Goal: Use online tool/utility: Utilize a website feature to perform a specific function

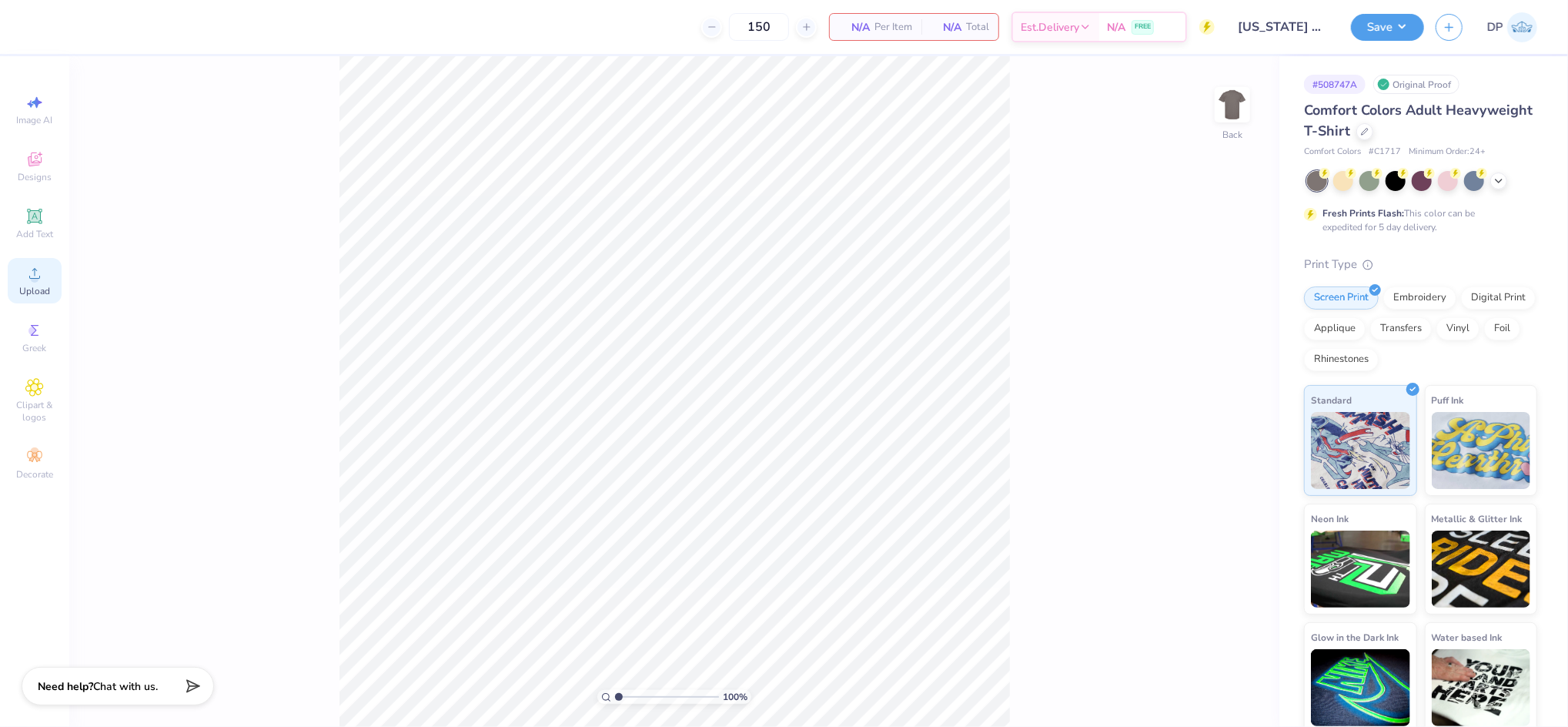
click at [40, 275] on icon at bounding box center [34, 273] width 18 height 18
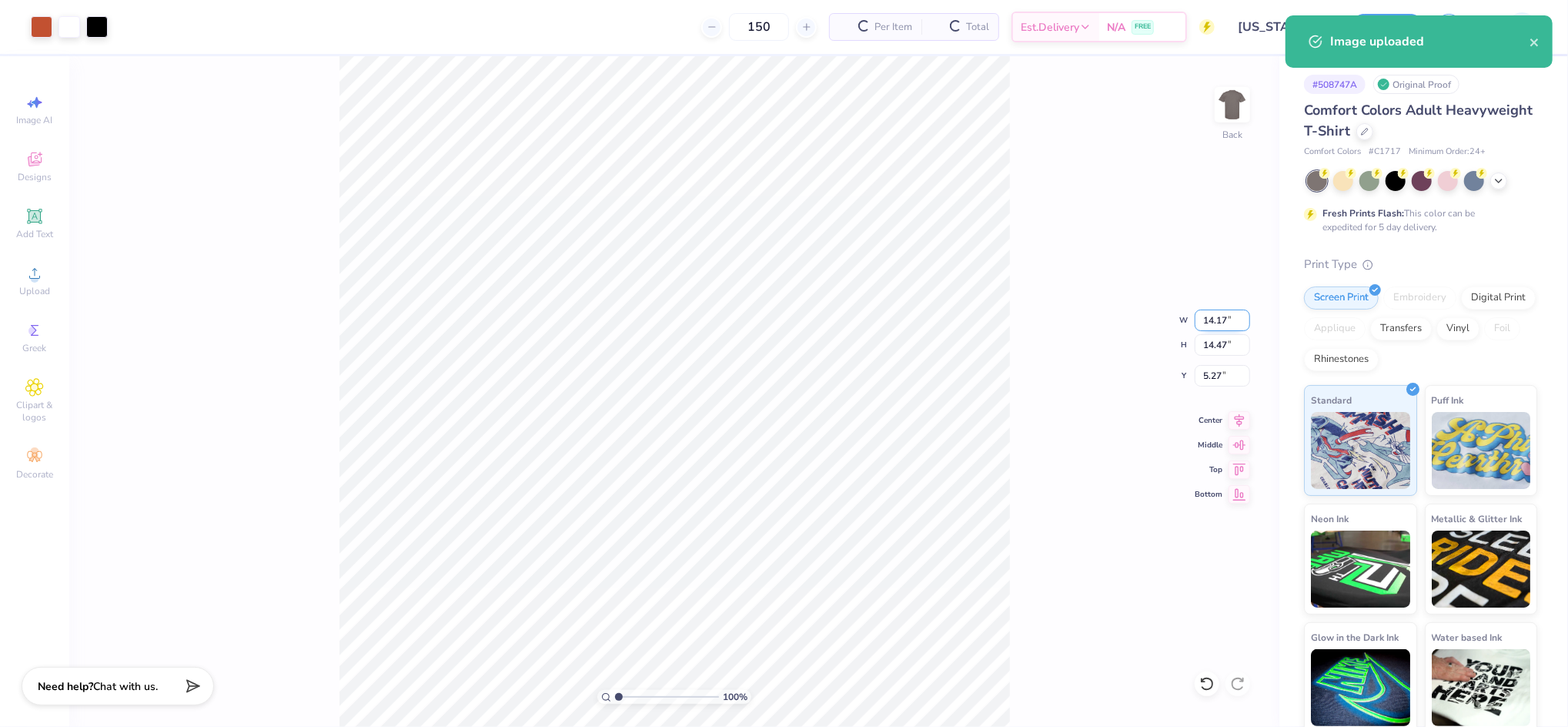
click at [1218, 319] on input "14.17" at bounding box center [1223, 320] width 56 height 22
type input "12.00"
type input "12.25"
click at [1212, 373] on input "6.38" at bounding box center [1223, 376] width 56 height 22
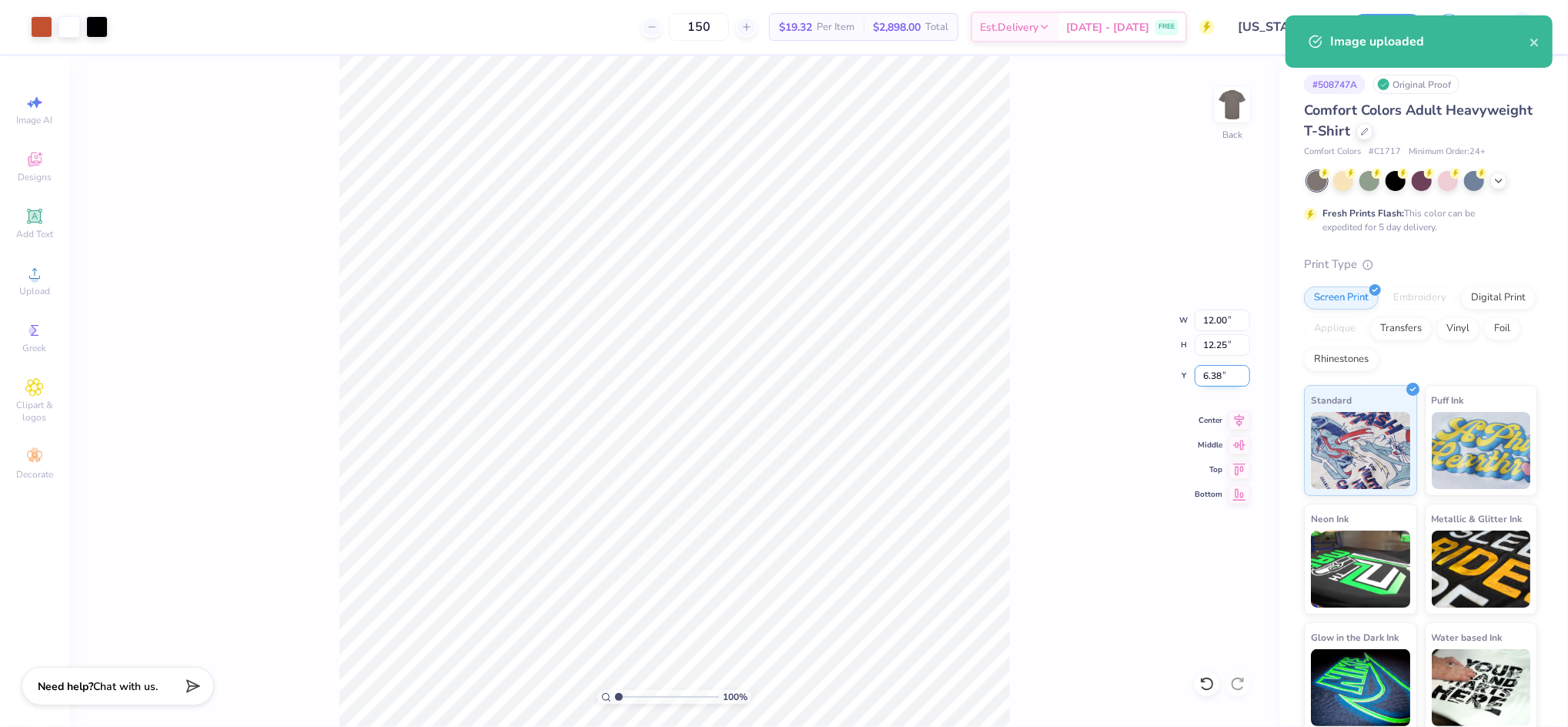
click at [1212, 373] on input "6.38" at bounding box center [1223, 376] width 56 height 22
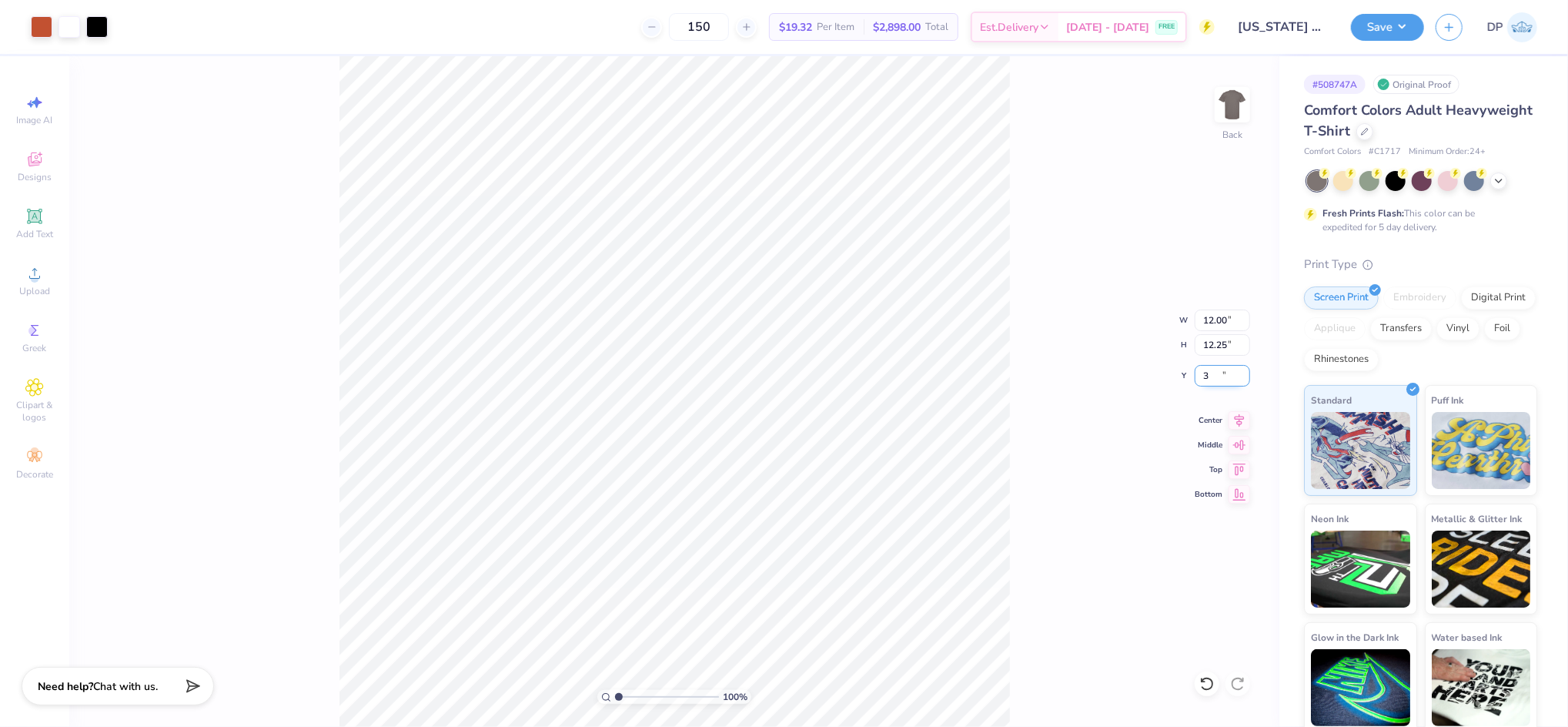
type input "3.00"
click at [1214, 366] on input "3.00" at bounding box center [1223, 376] width 56 height 22
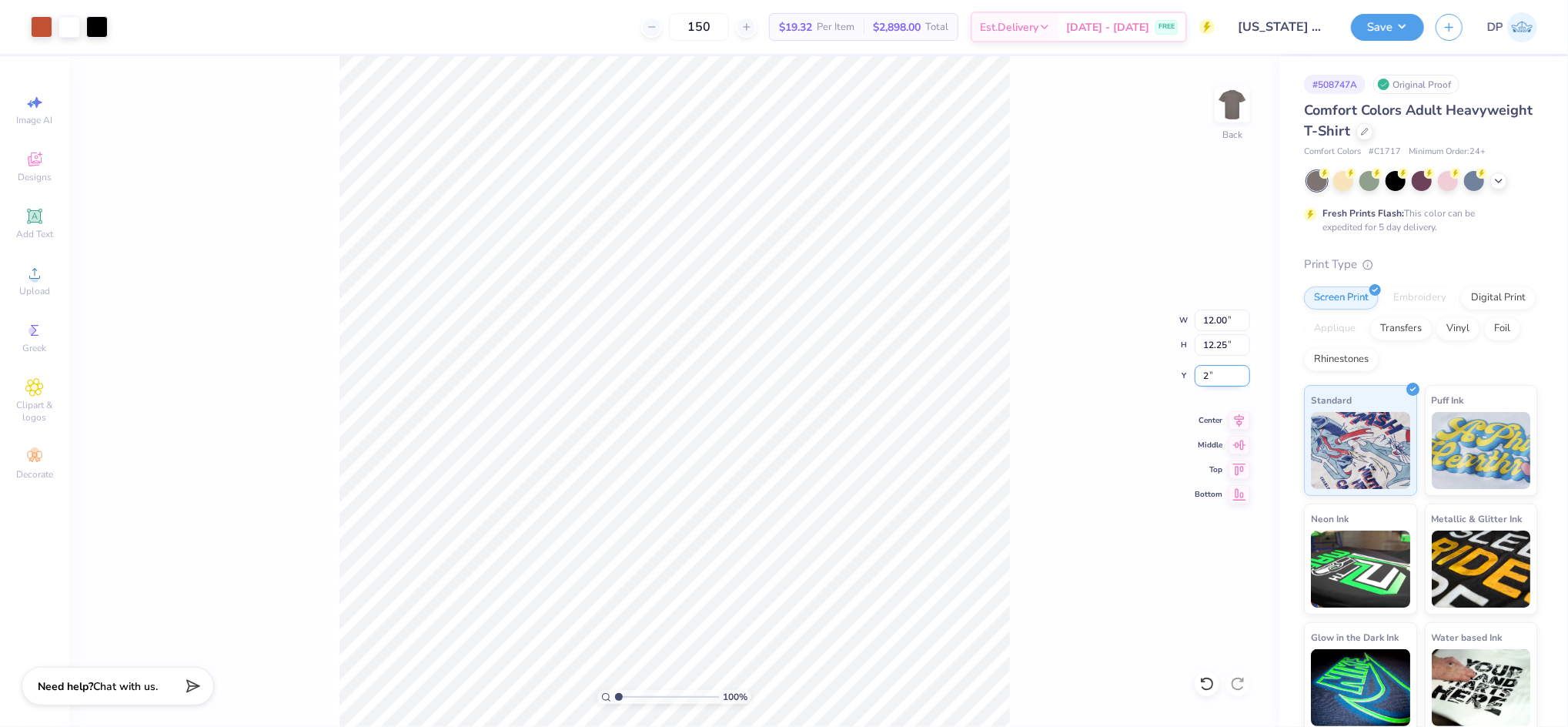
type input "2.00"
click at [1107, 263] on div "100 % Back W 12.00 12.00 " H 12.25 12.25 " Y 2.00 2.00 " Center Middle Top Bott…" at bounding box center [675, 391] width 1211 height 670
click at [1216, 313] on input "12.00" at bounding box center [1223, 320] width 56 height 22
click at [1214, 313] on input "12.00" at bounding box center [1223, 320] width 56 height 22
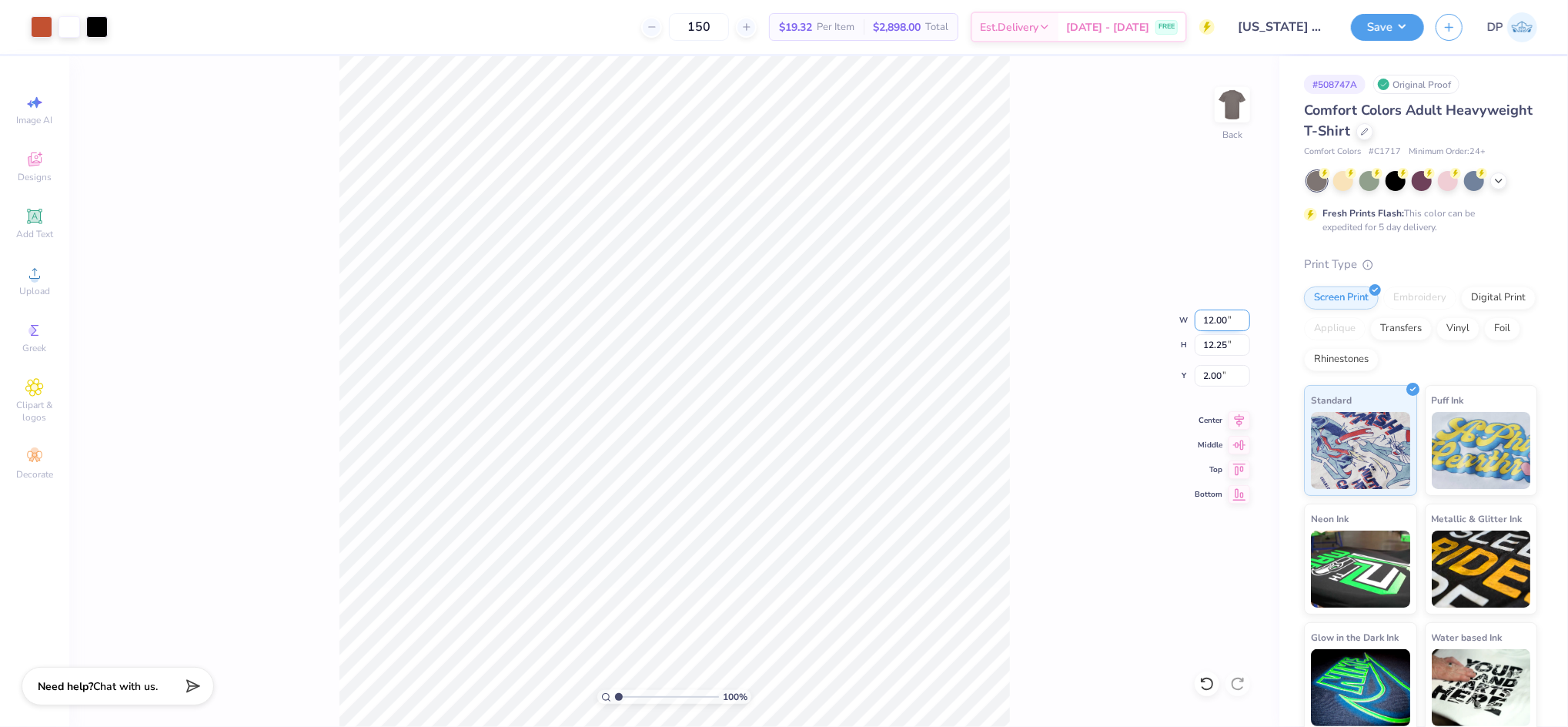
click at [1214, 313] on input "12.00" at bounding box center [1223, 320] width 56 height 22
type input "11.00"
type input "11.23"
type input "2.51"
click at [1217, 364] on div "100 % Back W 11.00 11.00 " H 11.23 11.23 " Y 2.51 2.51 " Center Middle Top Bott…" at bounding box center [675, 391] width 1211 height 670
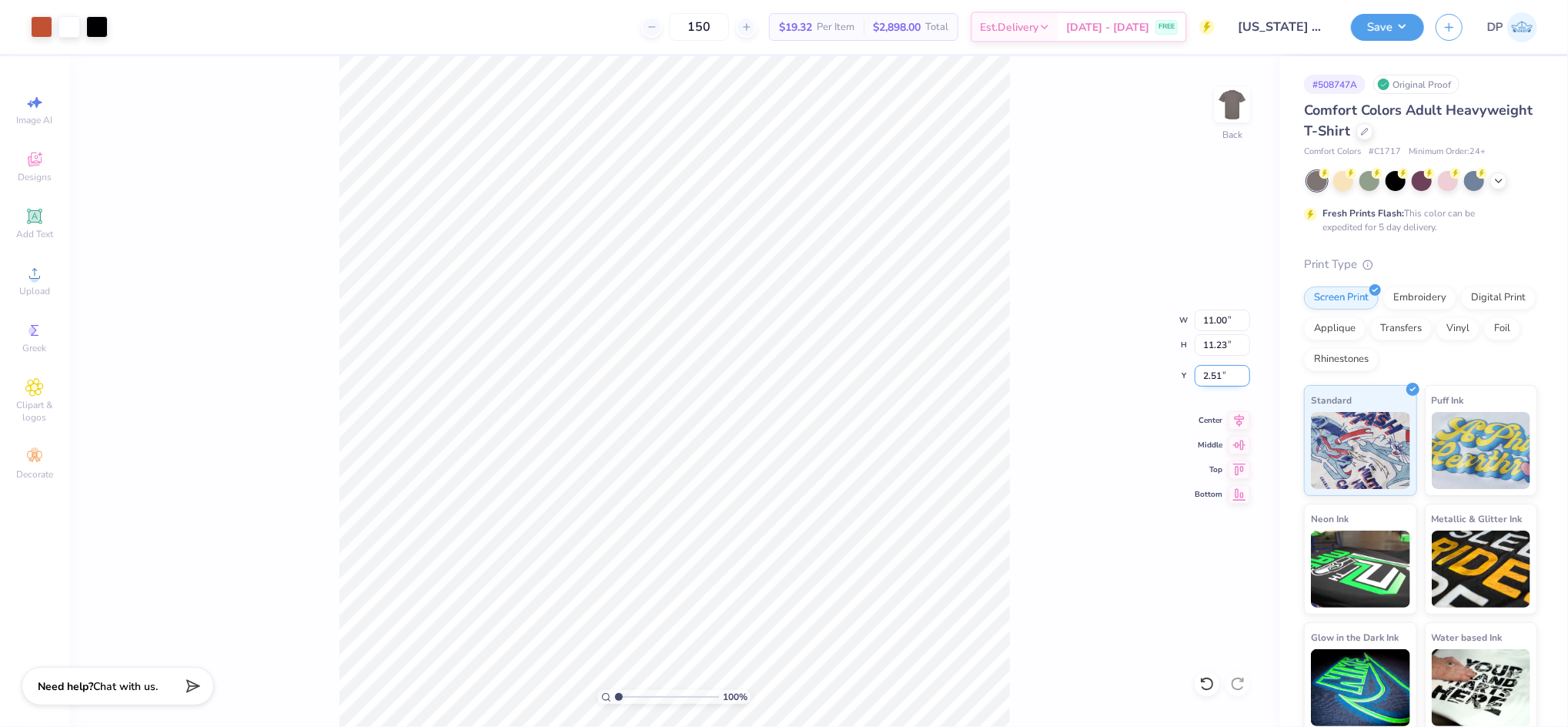
click at [1218, 373] on input "2.51" at bounding box center [1223, 376] width 56 height 22
type input "2.00"
click at [1024, 263] on div "100 % Back W 11.00 11.00 " H 11.23 11.23 " Y 2.00 2.00 " Center Middle Top Bott…" at bounding box center [675, 391] width 1211 height 670
type input "2.04"
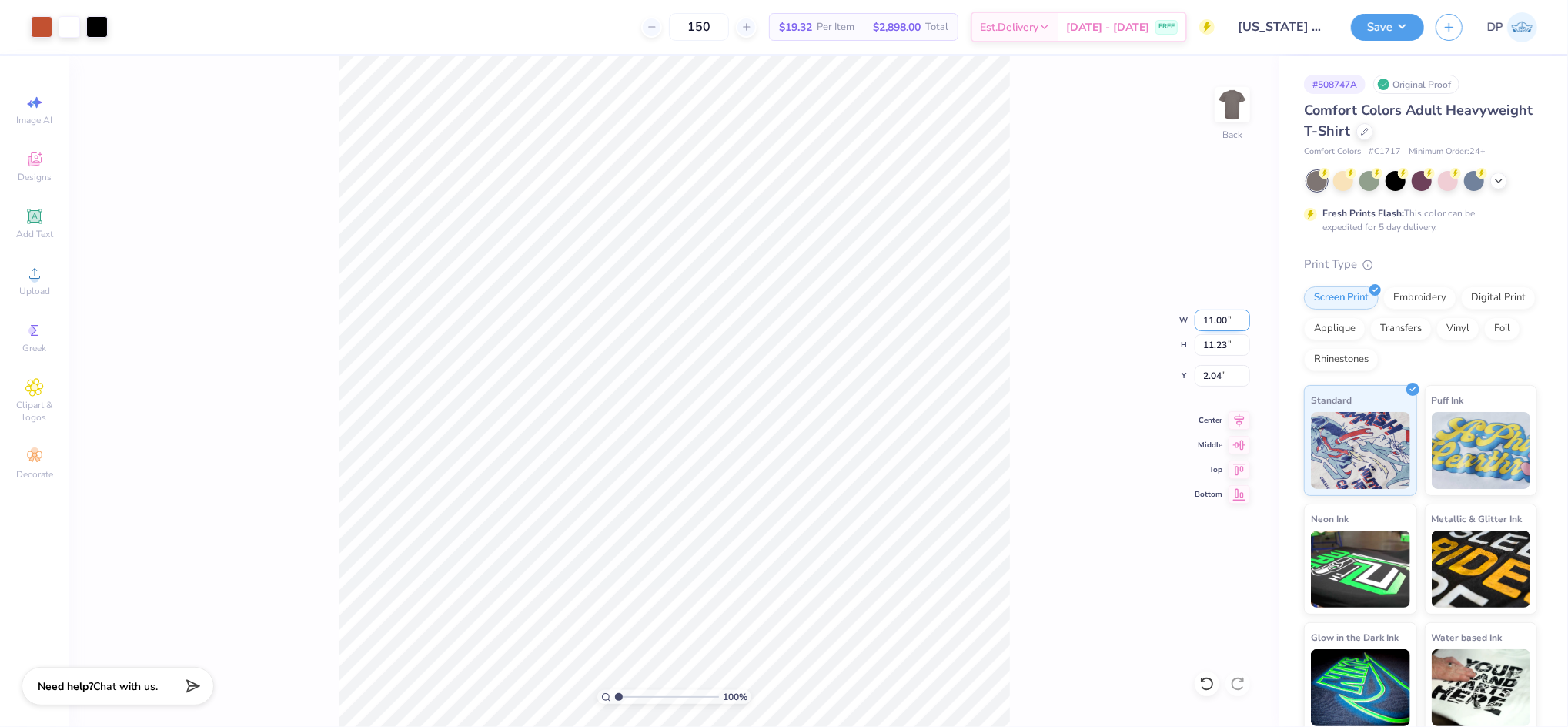
click at [1218, 316] on input "11.00" at bounding box center [1223, 320] width 56 height 22
type input "11.50"
type input "11.74"
type input "1.78"
click at [1104, 196] on div "100 % Back W 11.50 11.50 " H 11.74 11.74 " Y 1.78 1.78 " Center Middle Top Bott…" at bounding box center [675, 391] width 1211 height 670
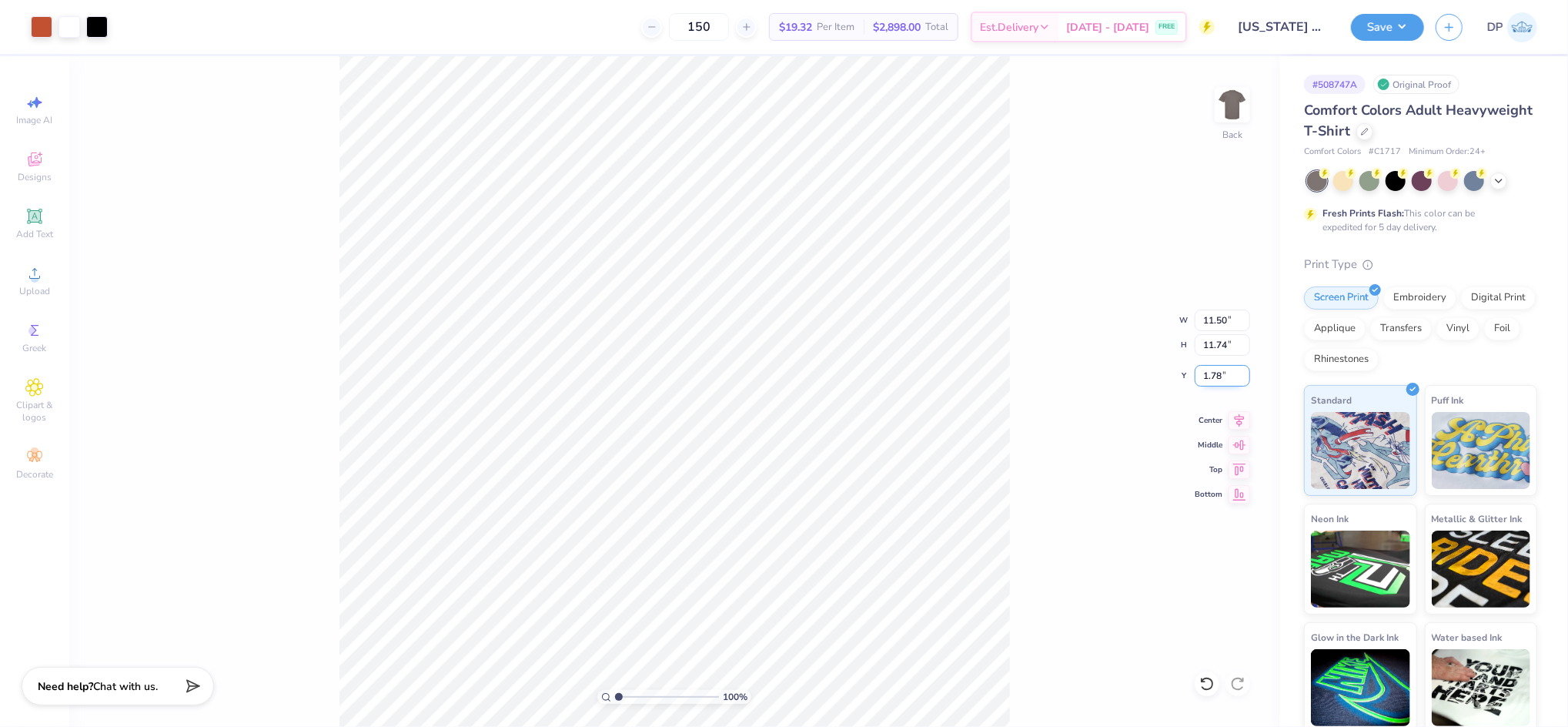
click at [1211, 370] on input "1.78" at bounding box center [1223, 376] width 56 height 22
type input "2.00"
click at [623, 699] on input "range" at bounding box center [667, 697] width 104 height 14
type input "1.56"
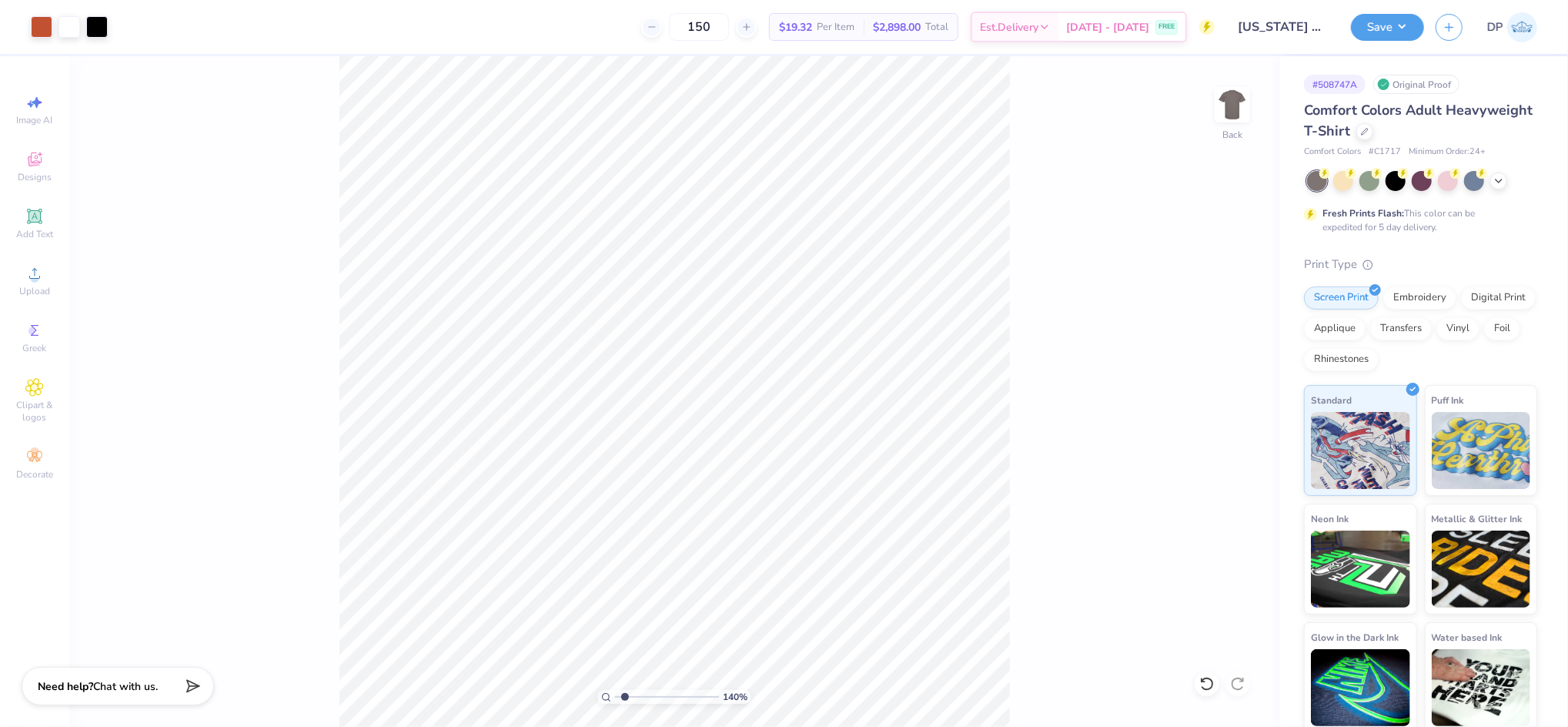
click at [624, 702] on input "range" at bounding box center [667, 697] width 104 height 14
click at [30, 230] on span "Add Text" at bounding box center [35, 234] width 37 height 12
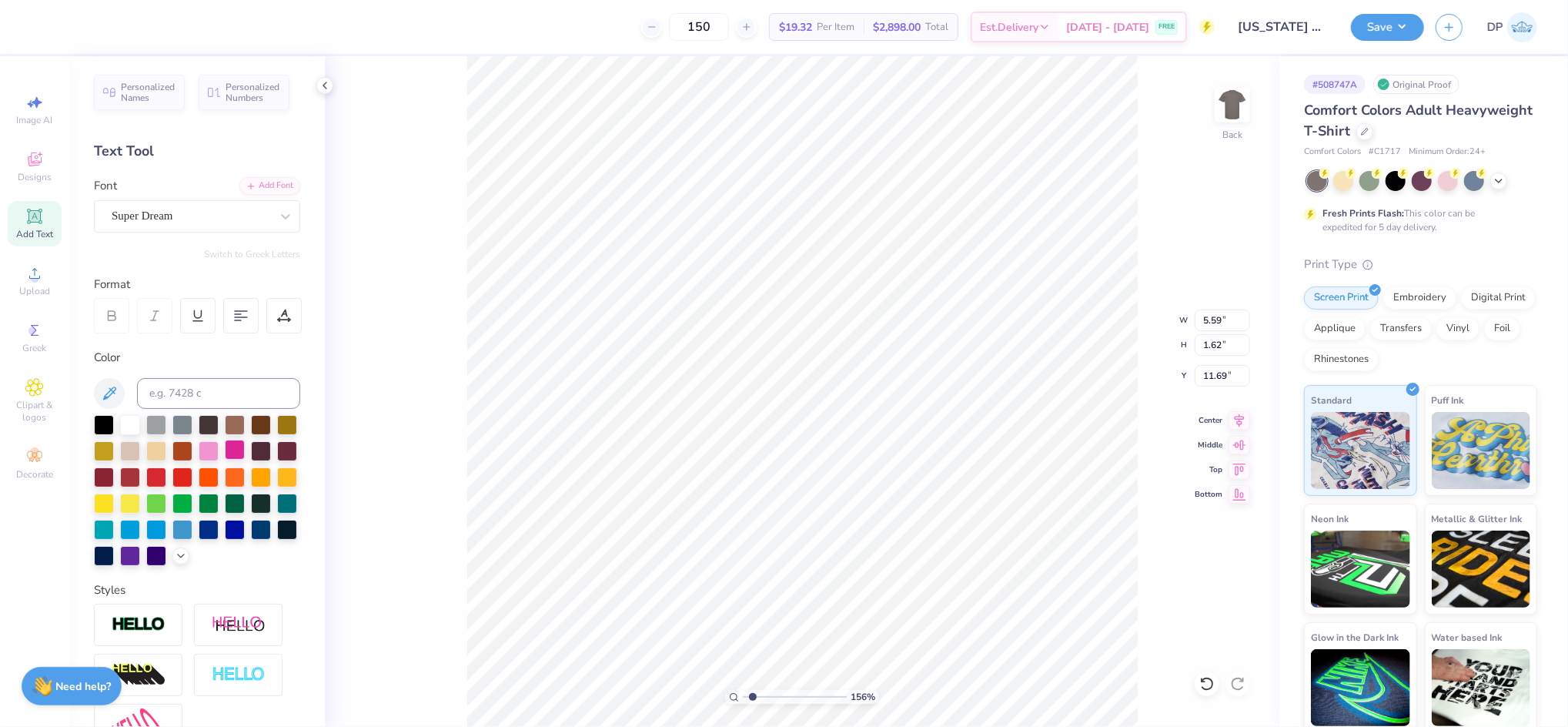
click at [245, 450] on div at bounding box center [235, 450] width 20 height 20
type input "2.51"
type input "0.73"
type input "16.02"
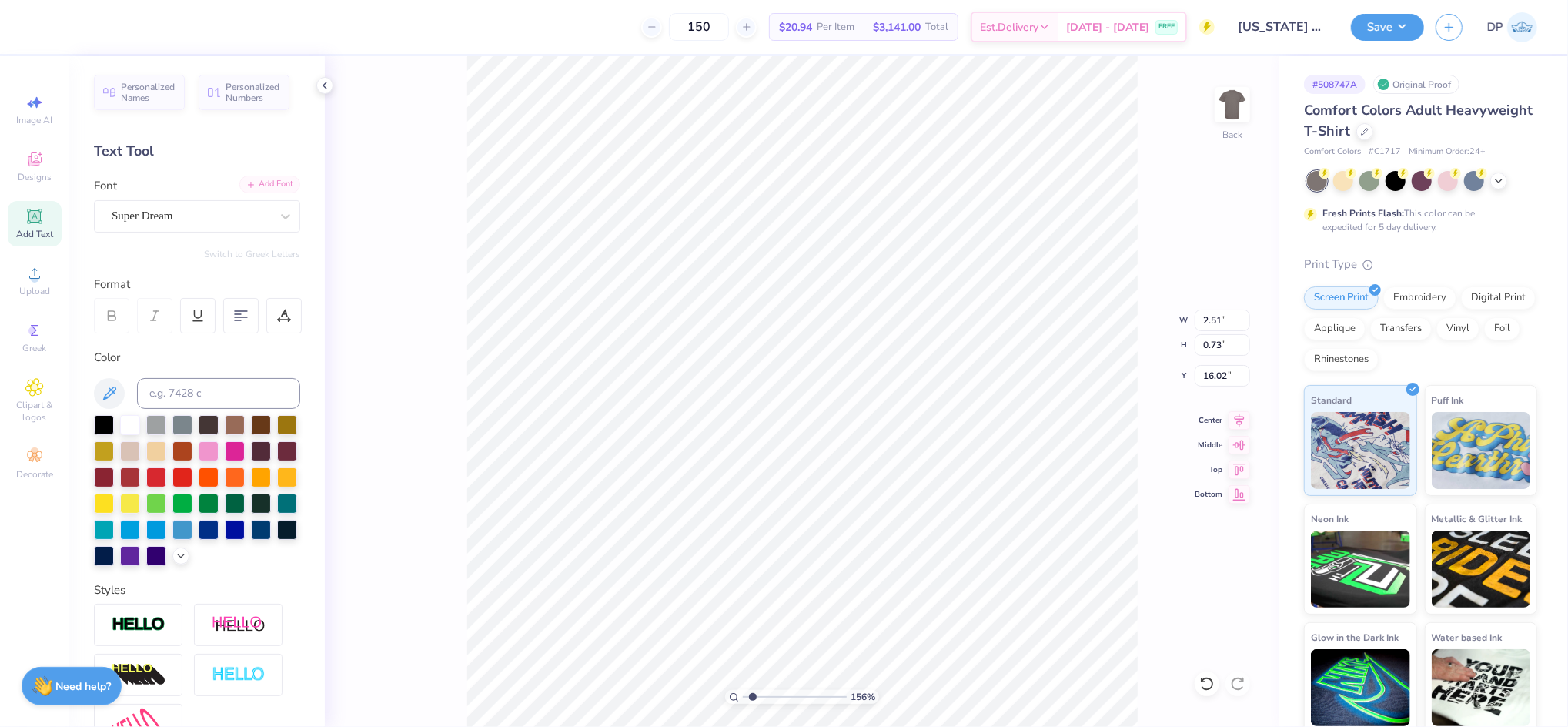
type textarea "2025"
click at [269, 183] on div "Add Font" at bounding box center [270, 184] width 61 height 17
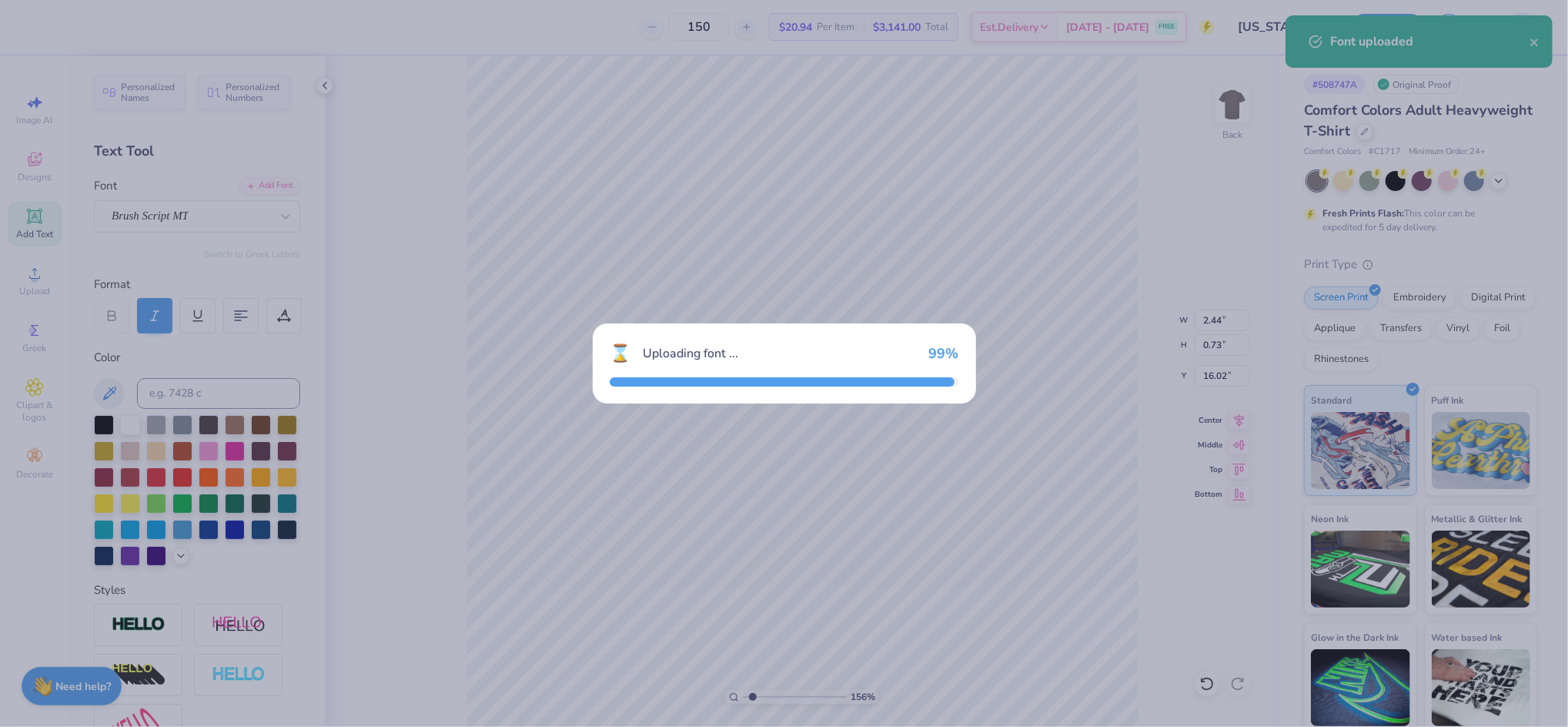
type input "1.88"
type input "0.66"
type input "16.06"
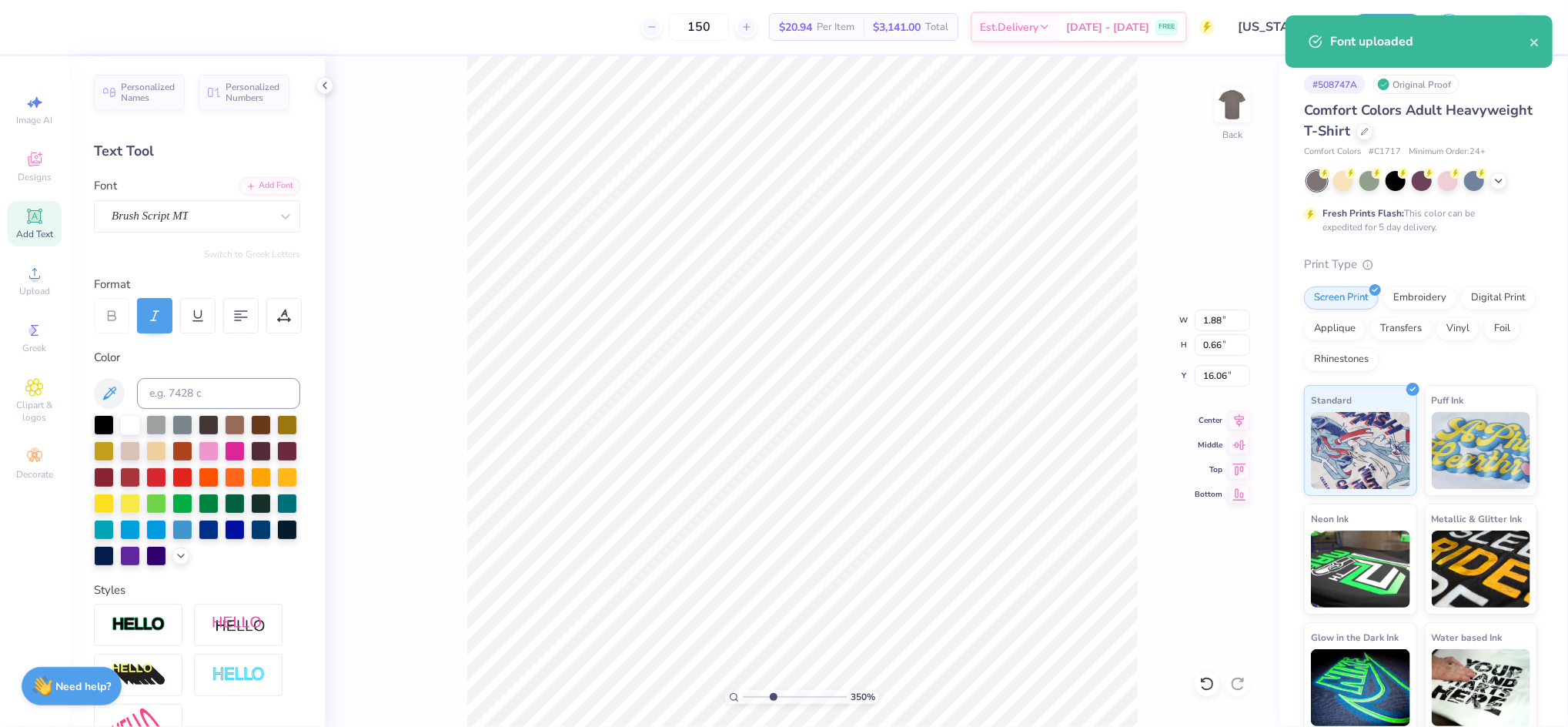
drag, startPoint x: 756, startPoint y: 695, endPoint x: 764, endPoint y: 690, distance: 9.4
type input "3.58"
click at [773, 697] on input "range" at bounding box center [795, 697] width 104 height 14
click at [192, 497] on div at bounding box center [182, 502] width 20 height 20
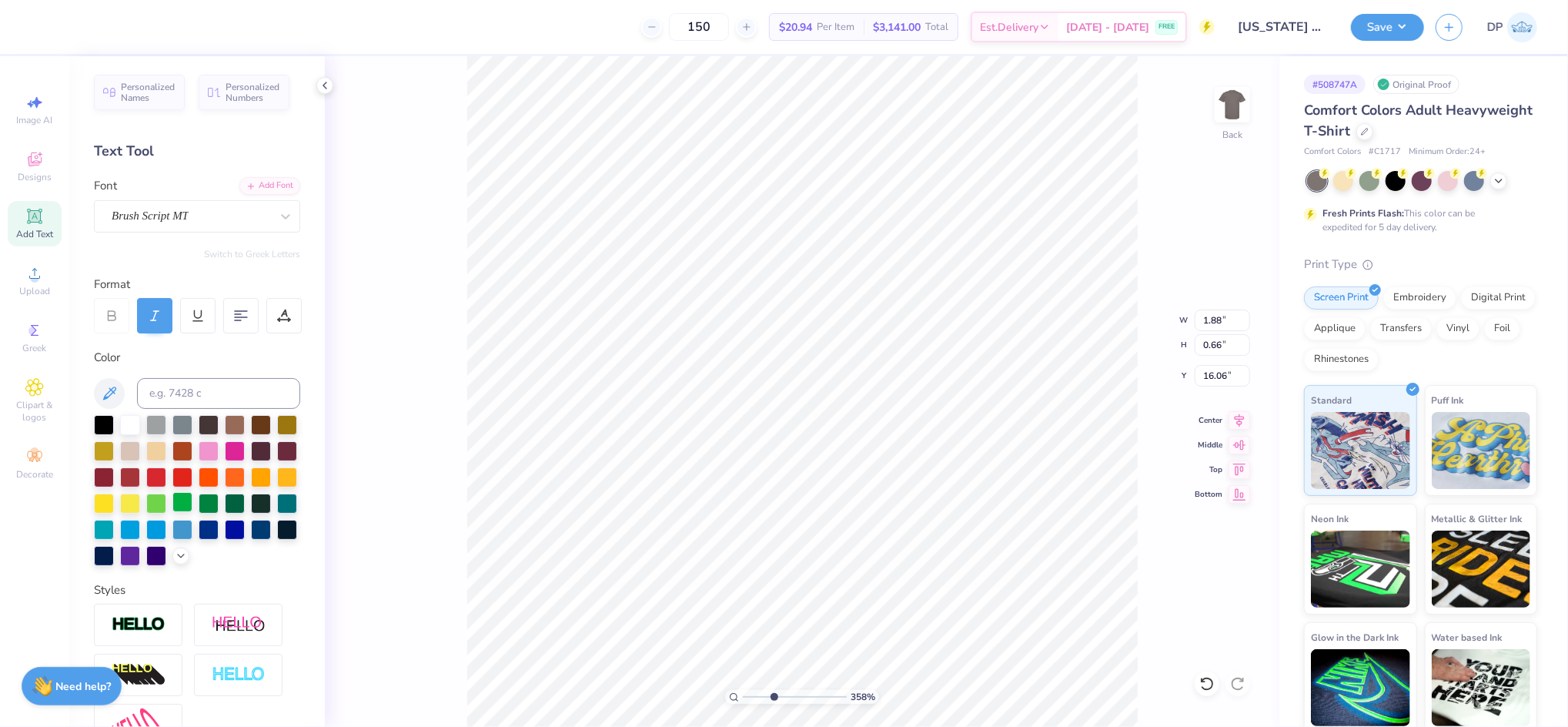
type input "13.08"
type input "1.93"
type input "0.68"
type input "1.94"
type input "9.65"
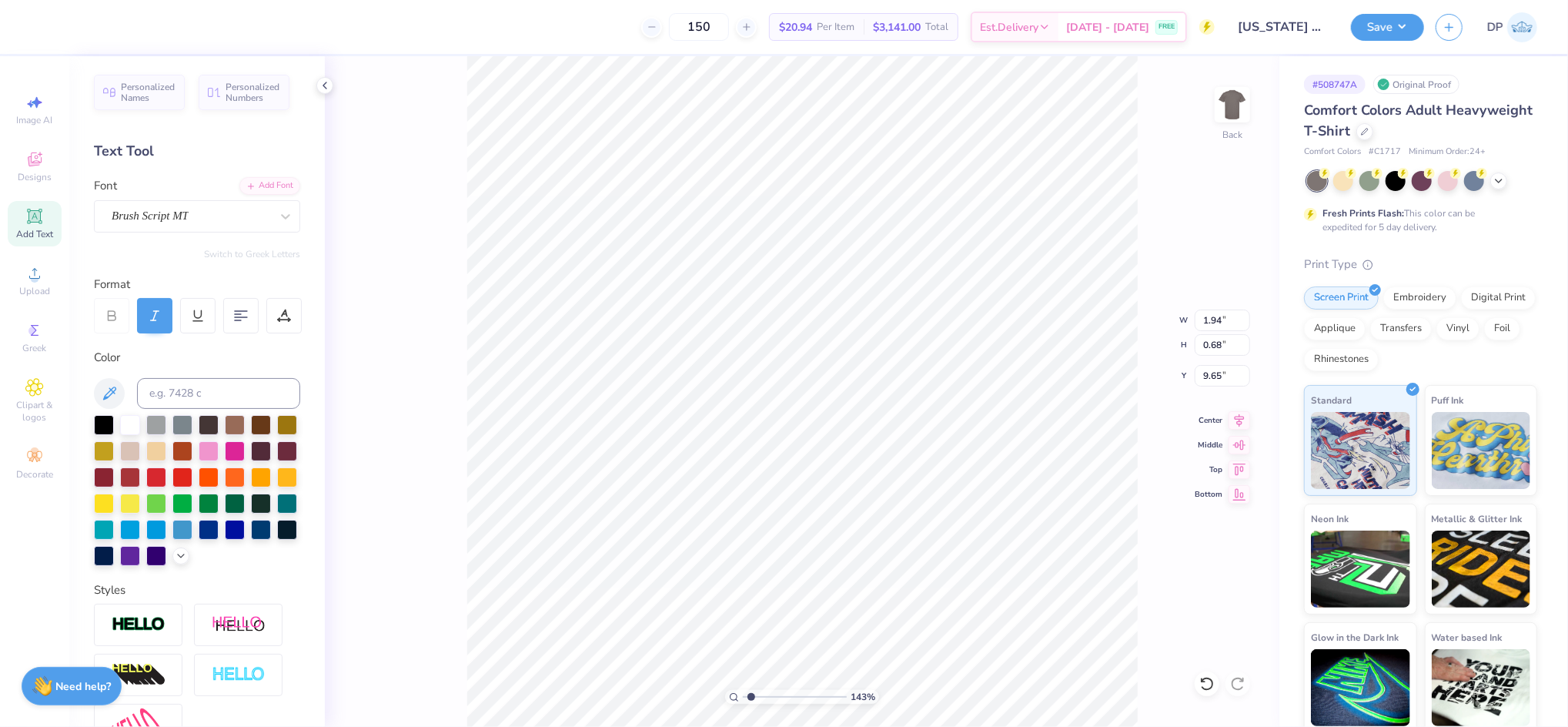
drag, startPoint x: 773, startPoint y: 696, endPoint x: 751, endPoint y: 705, distance: 23.8
type input "1.43"
click at [751, 704] on input "range" at bounding box center [795, 697] width 104 height 14
type input "2.17"
type textarea "The [GEOGRAPHIC_DATA][US_STATE]®"
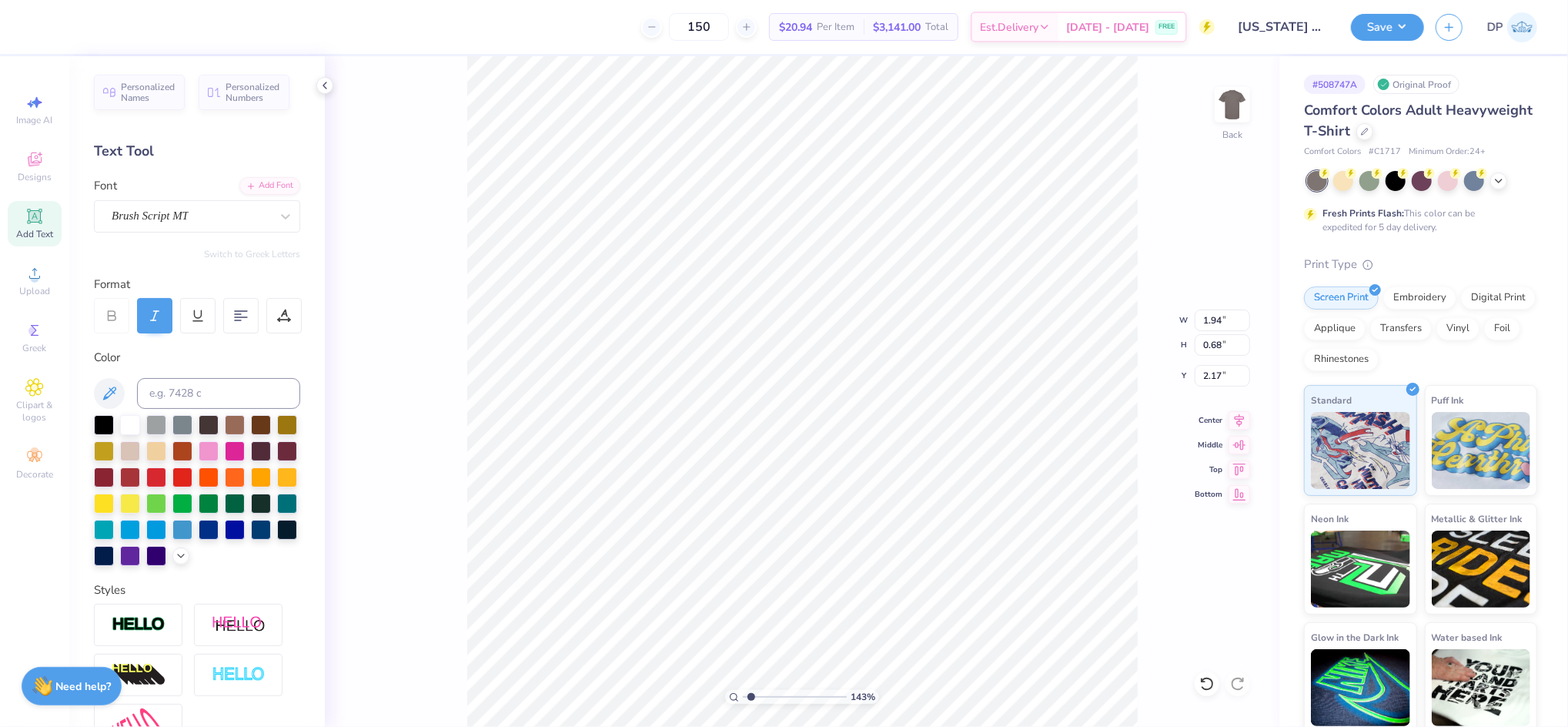
scroll to position [17, 8]
type input "2.23"
click at [759, 697] on input "range" at bounding box center [795, 697] width 104 height 14
type textarea "The [GEOGRAPHIC_DATA][US_STATE]"
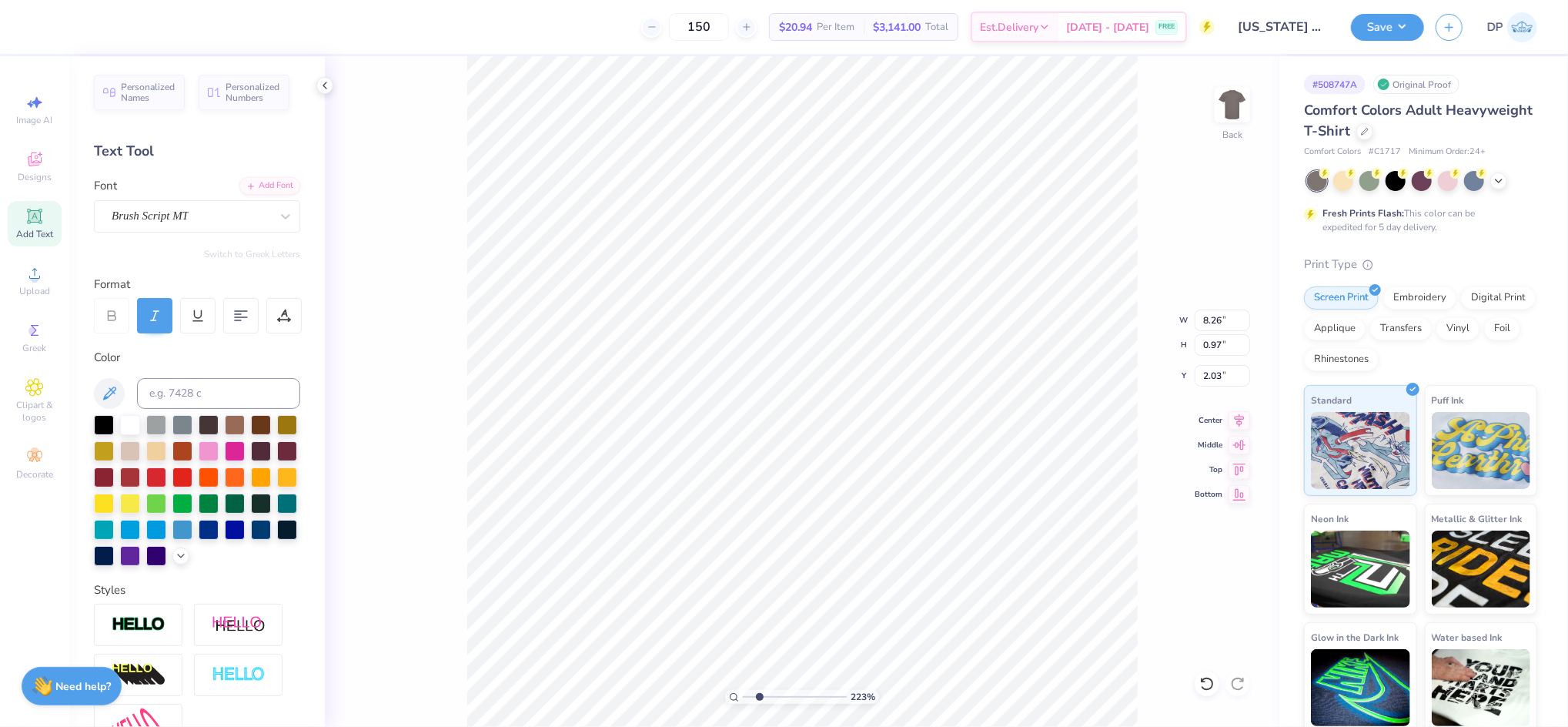
type input "2.03"
type input "9.39"
type input "1.10"
drag, startPoint x: 759, startPoint y: 697, endPoint x: 742, endPoint y: 695, distance: 17.1
type input "1"
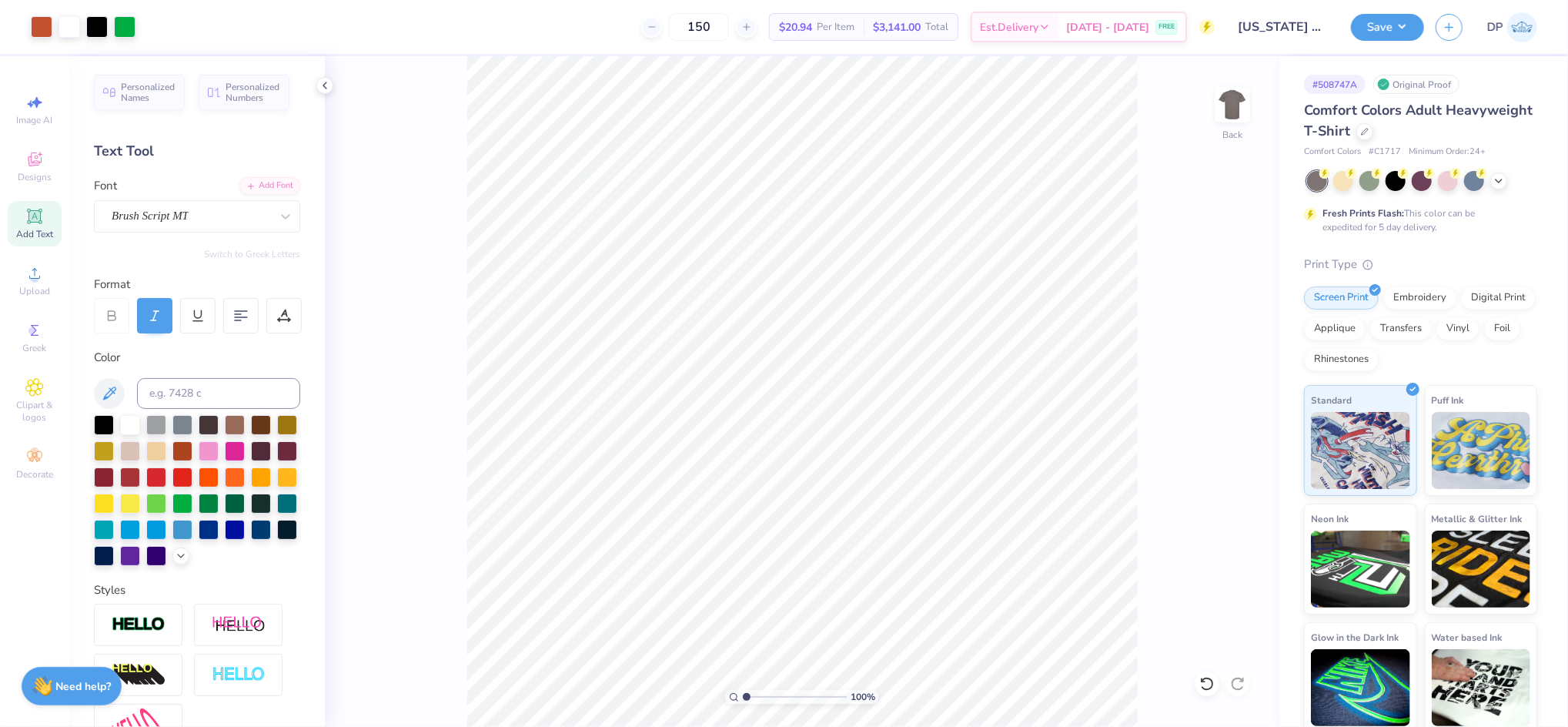
click at [743, 695] on input "range" at bounding box center [795, 697] width 104 height 14
click at [31, 280] on circle at bounding box center [35, 278] width 9 height 9
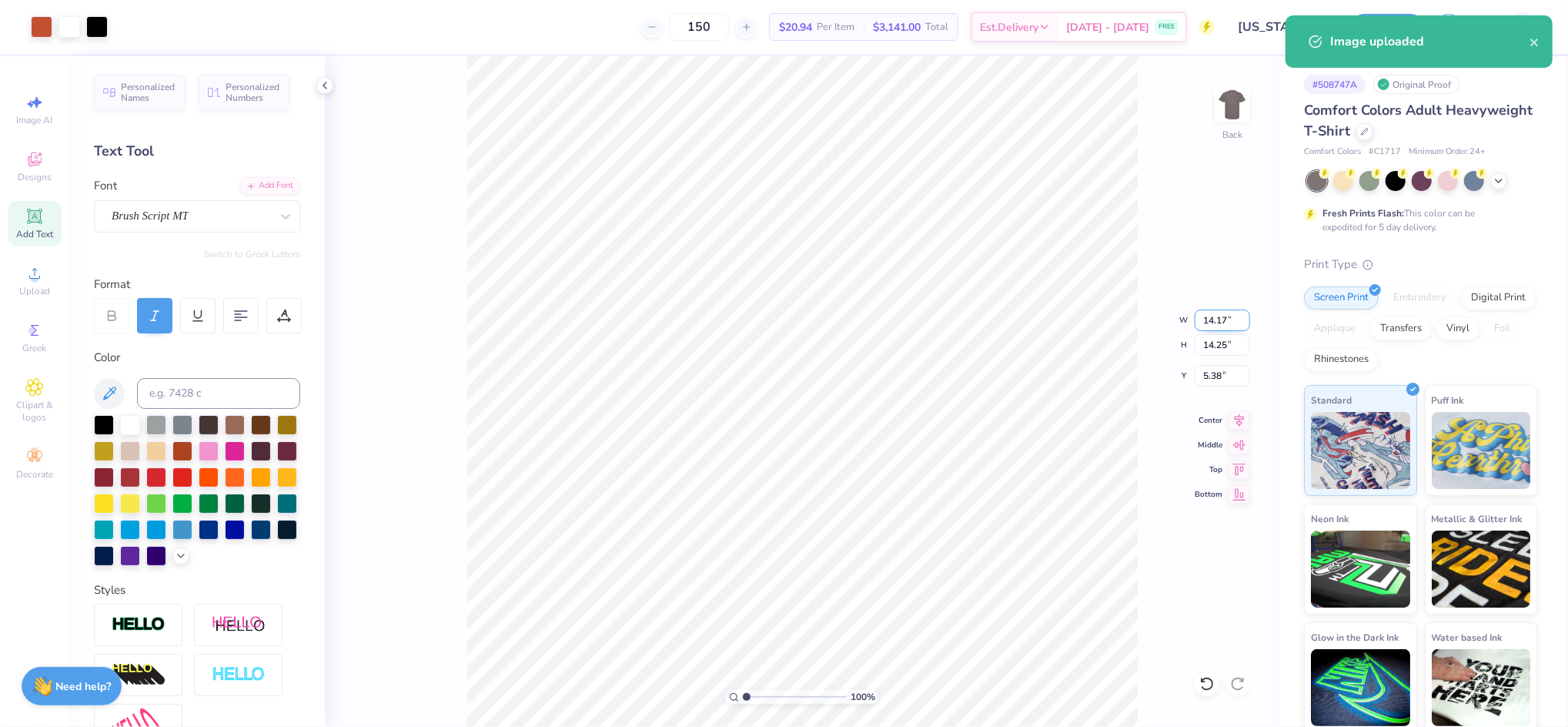
click at [1213, 321] on input "14.17" at bounding box center [1223, 320] width 56 height 22
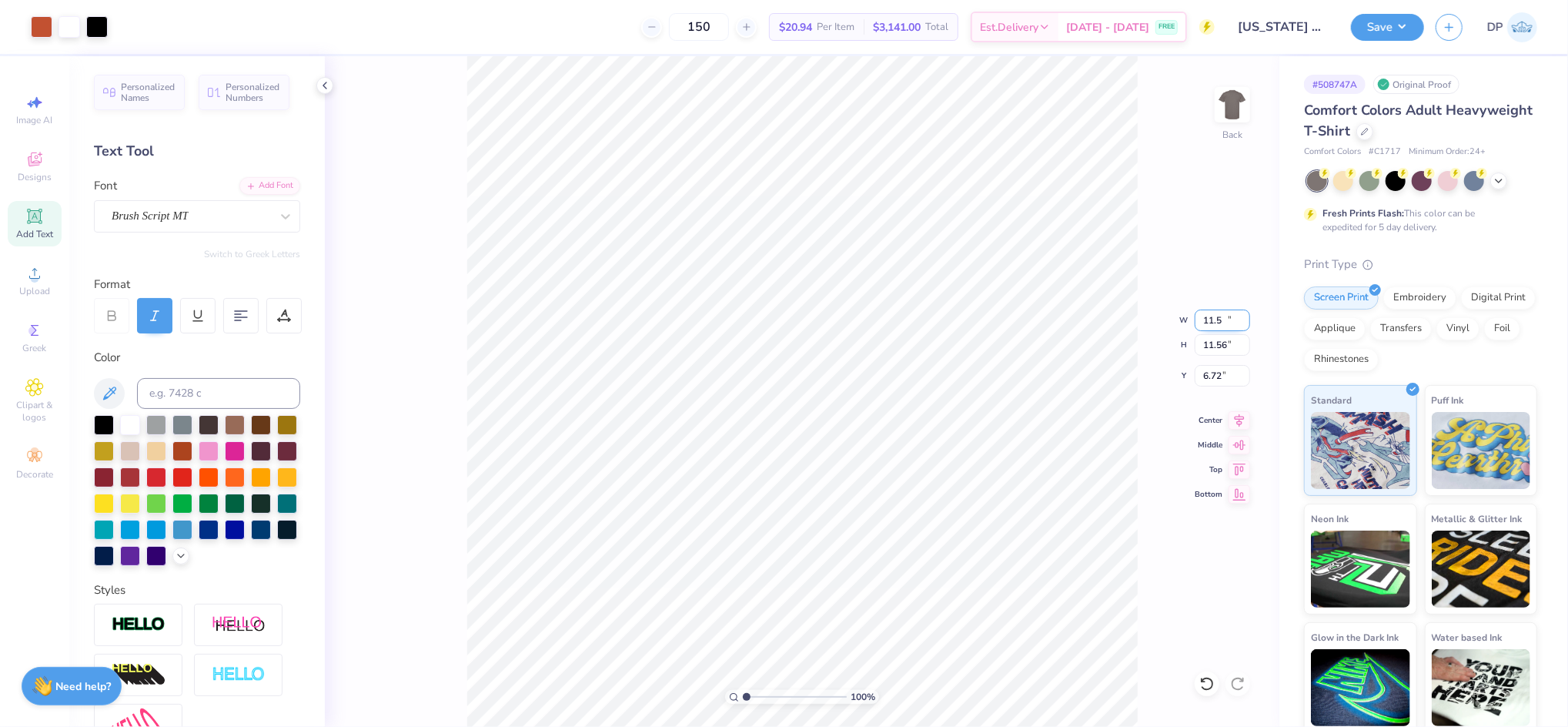
type input "11.50"
type input "11.56"
click at [1208, 370] on input "6.72" at bounding box center [1223, 376] width 56 height 22
type input "2.00"
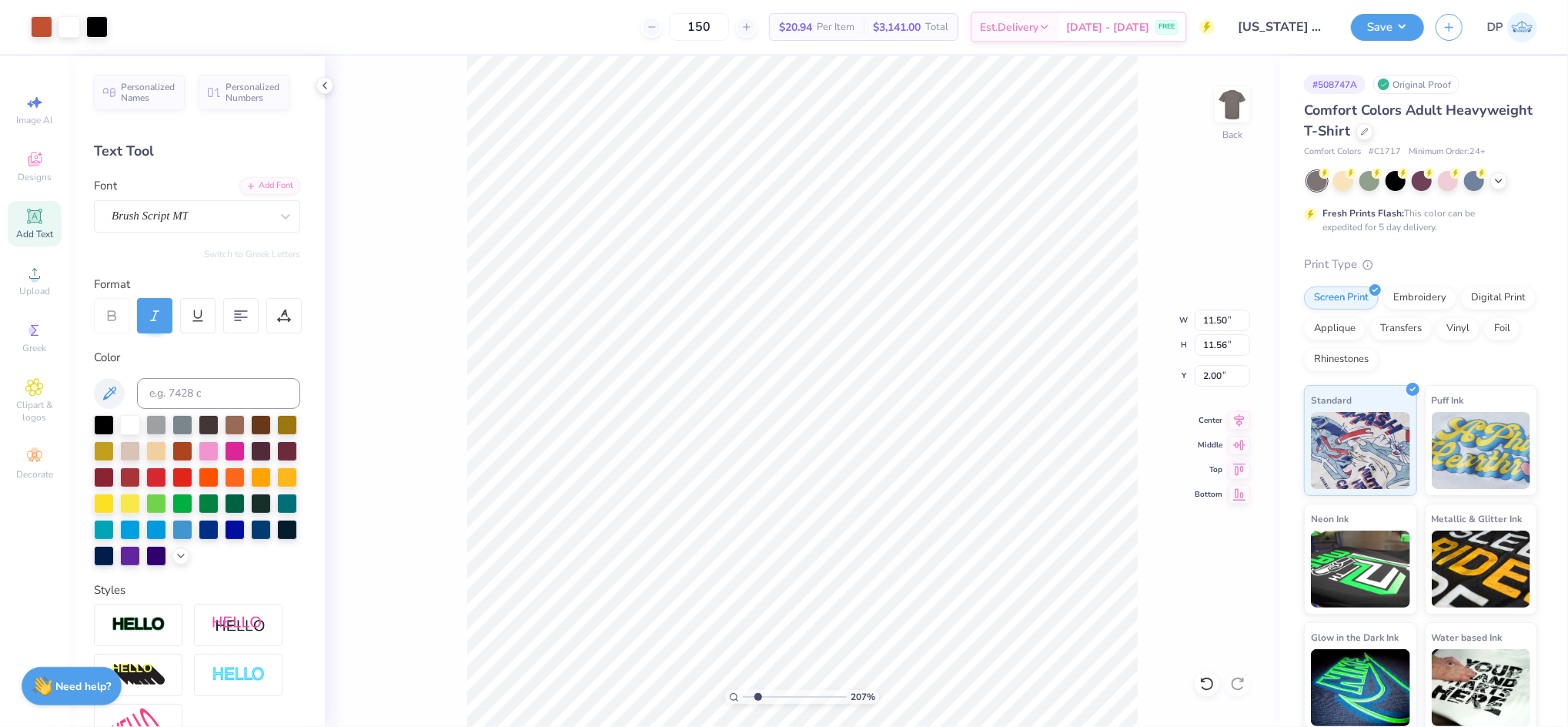
drag, startPoint x: 747, startPoint y: 694, endPoint x: 757, endPoint y: 697, distance: 10.4
type input "2.07"
click at [757, 697] on input "range" at bounding box center [795, 697] width 104 height 14
type input "2.03"
drag, startPoint x: 757, startPoint y: 695, endPoint x: 769, endPoint y: 697, distance: 12.2
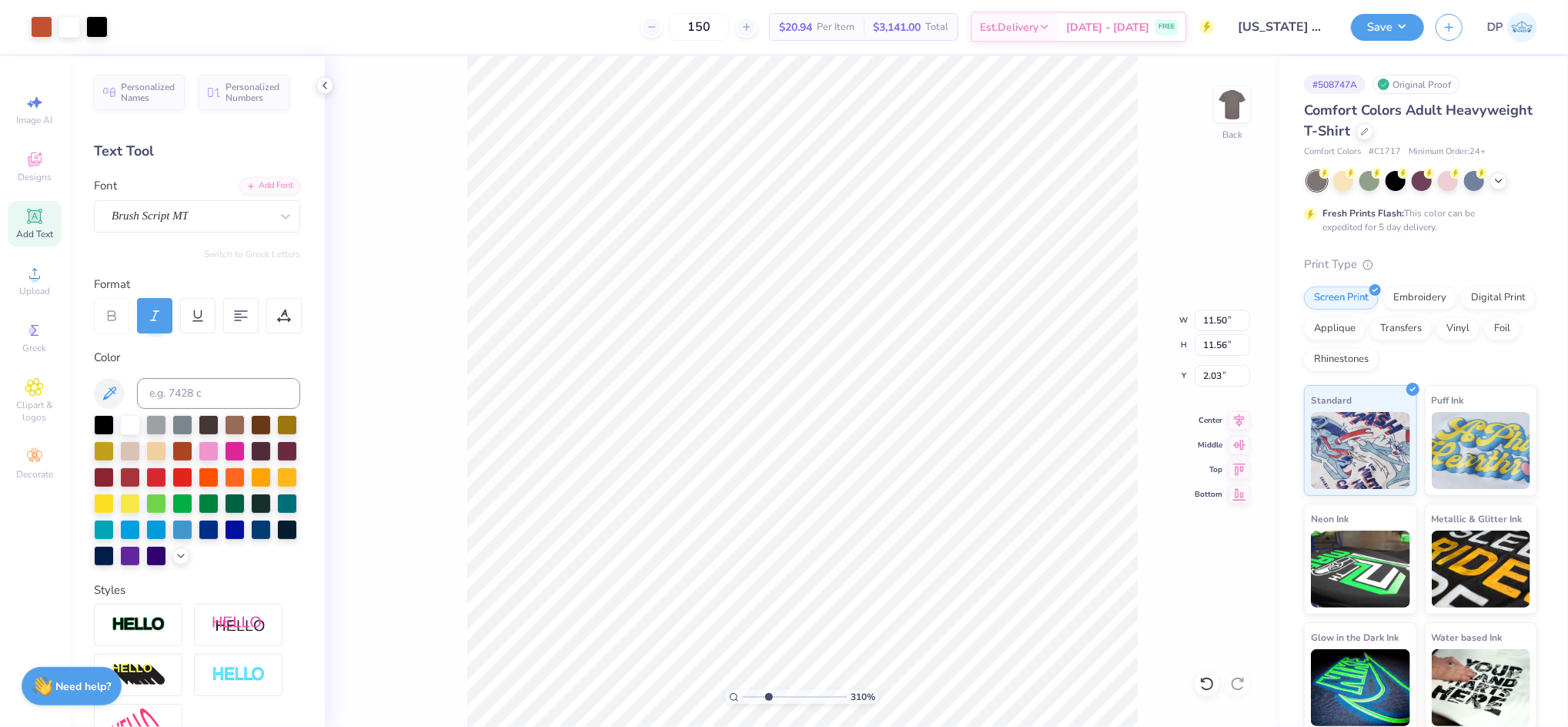
type input "3.1"
click at [769, 697] on input "range" at bounding box center [795, 697] width 104 height 14
type input "2.09"
type input "1.2"
click at [749, 699] on input "range" at bounding box center [795, 697] width 104 height 14
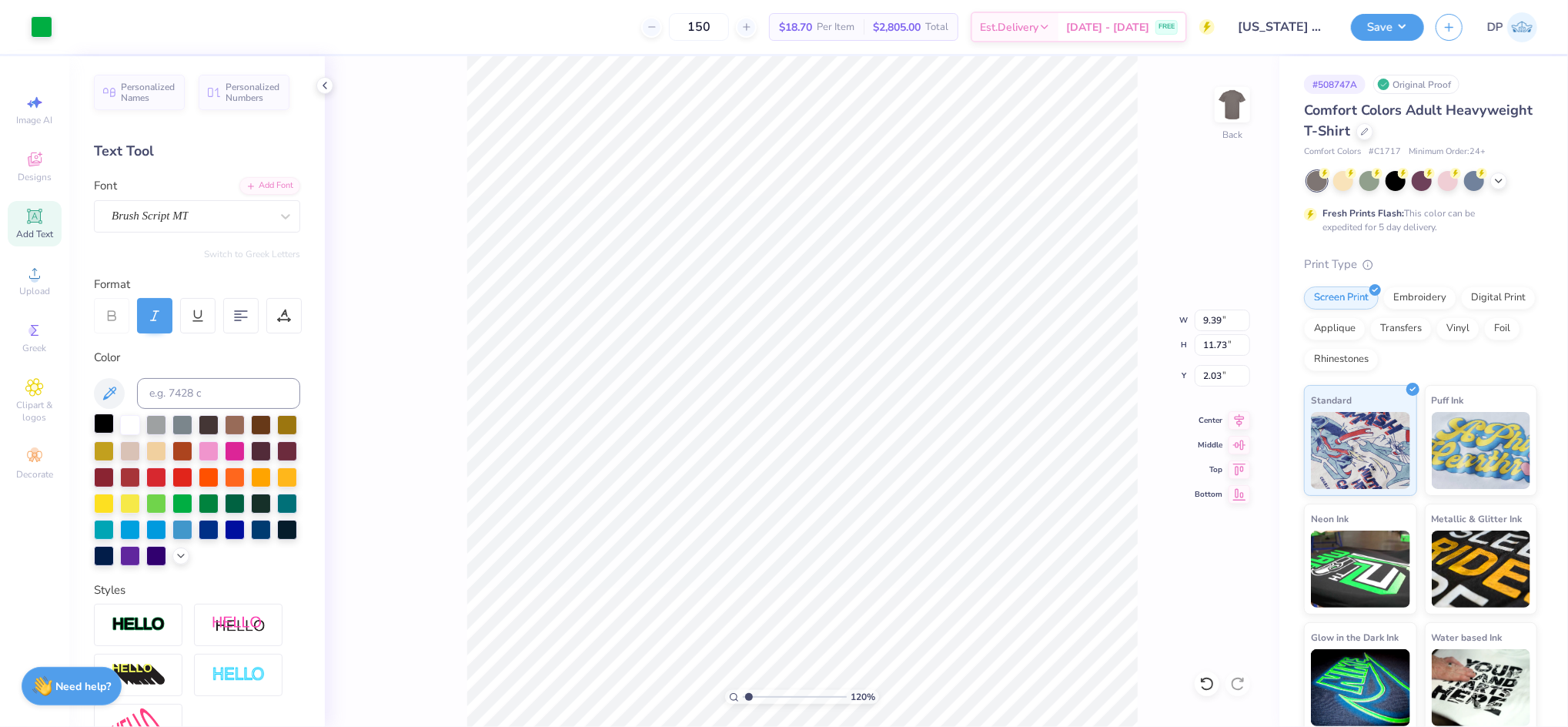
click at [105, 428] on div at bounding box center [103, 423] width 20 height 20
click at [103, 417] on div at bounding box center [103, 423] width 20 height 20
click at [775, 538] on li "Group" at bounding box center [806, 542] width 121 height 30
click at [1215, 379] on input "2.03" at bounding box center [1223, 376] width 56 height 22
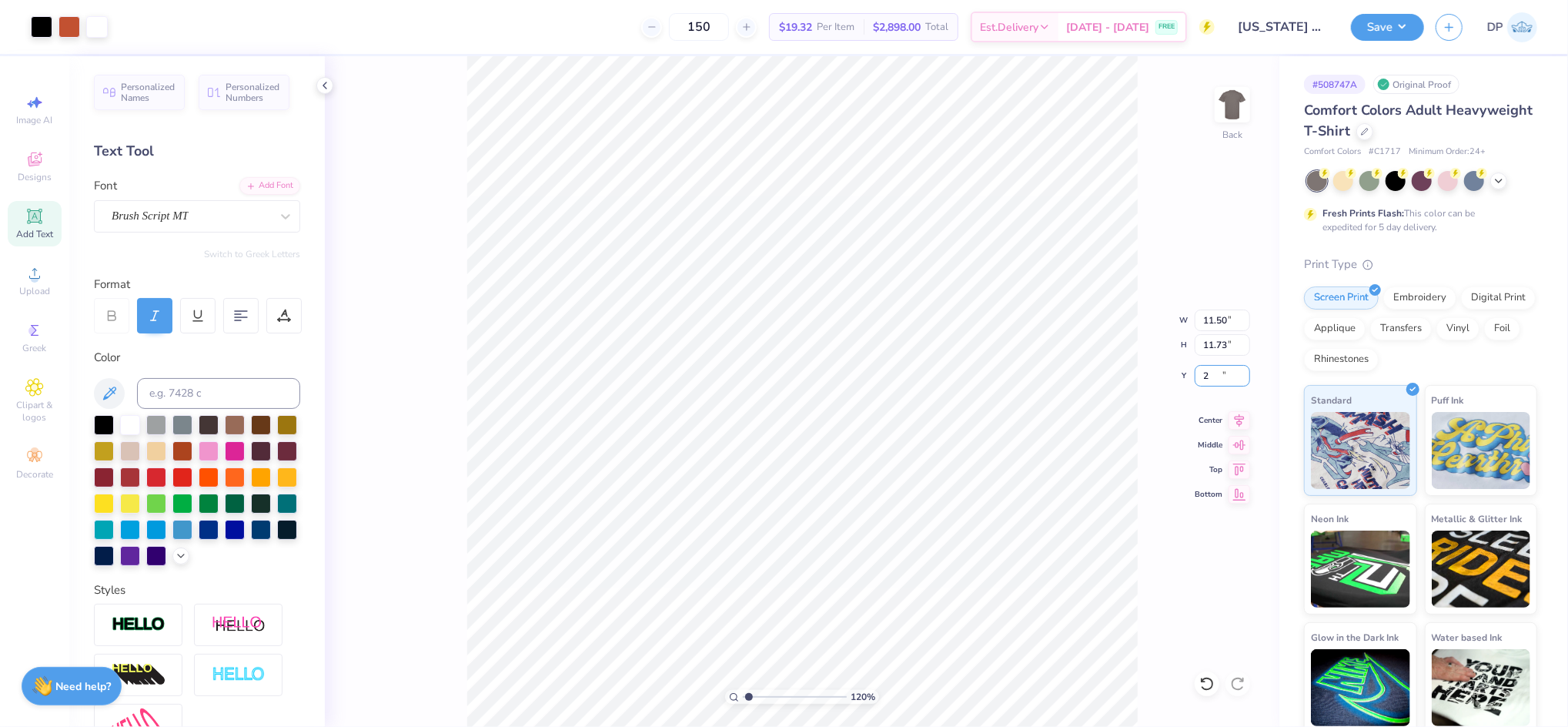
type input "2.00"
drag, startPoint x: 743, startPoint y: 696, endPoint x: 732, endPoint y: 697, distance: 11.0
type input "1"
click at [743, 697] on input "range" at bounding box center [795, 697] width 104 height 14
click at [1388, 16] on button "Save" at bounding box center [1388, 24] width 73 height 27
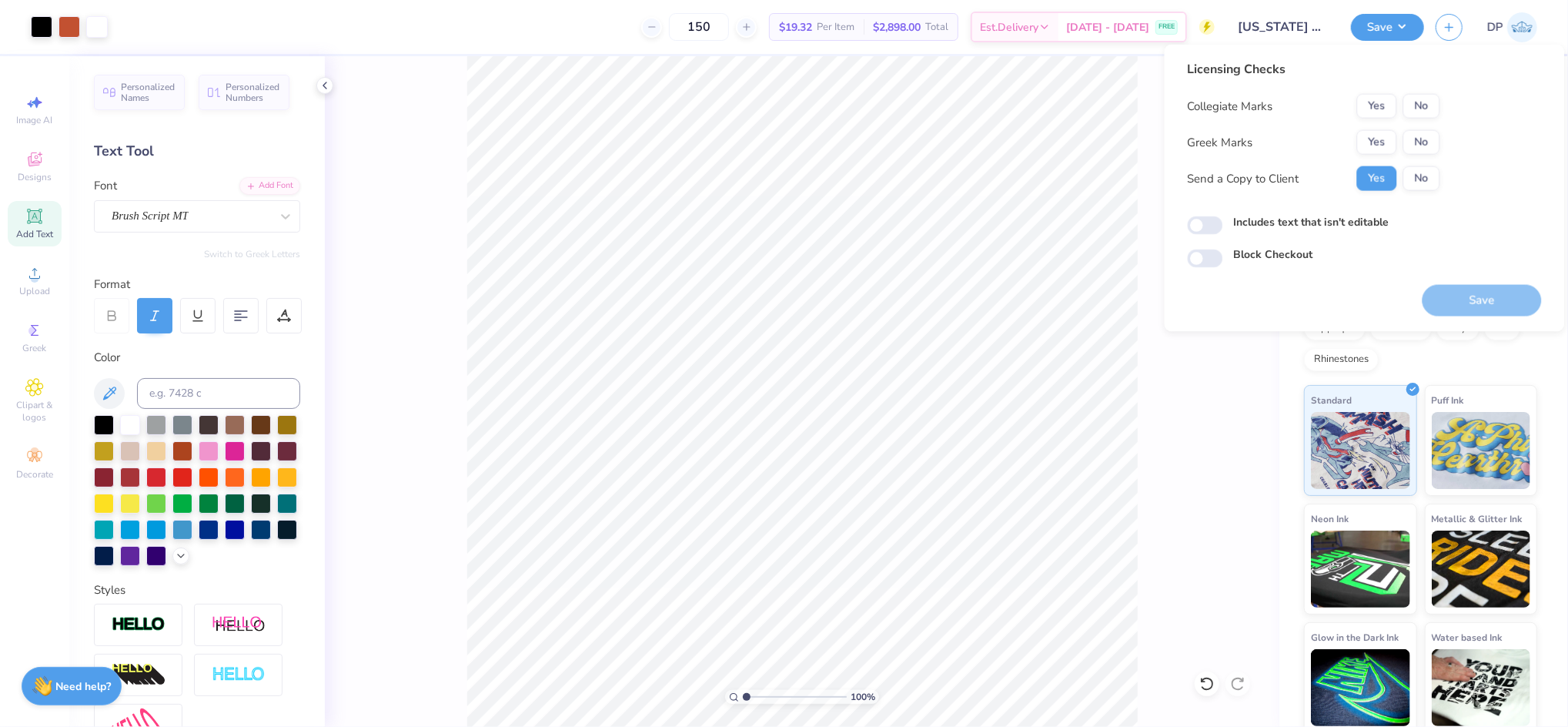
click at [1410, 98] on button "No" at bounding box center [1422, 106] width 37 height 24
click at [1375, 107] on button "Yes" at bounding box center [1378, 106] width 40 height 24
click at [1411, 144] on button "No" at bounding box center [1422, 143] width 37 height 24
click at [1350, 220] on label "Includes text that isn't editable" at bounding box center [1311, 222] width 156 height 17
click at [1224, 220] on input "Includes text that isn't editable" at bounding box center [1205, 225] width 36 height 18
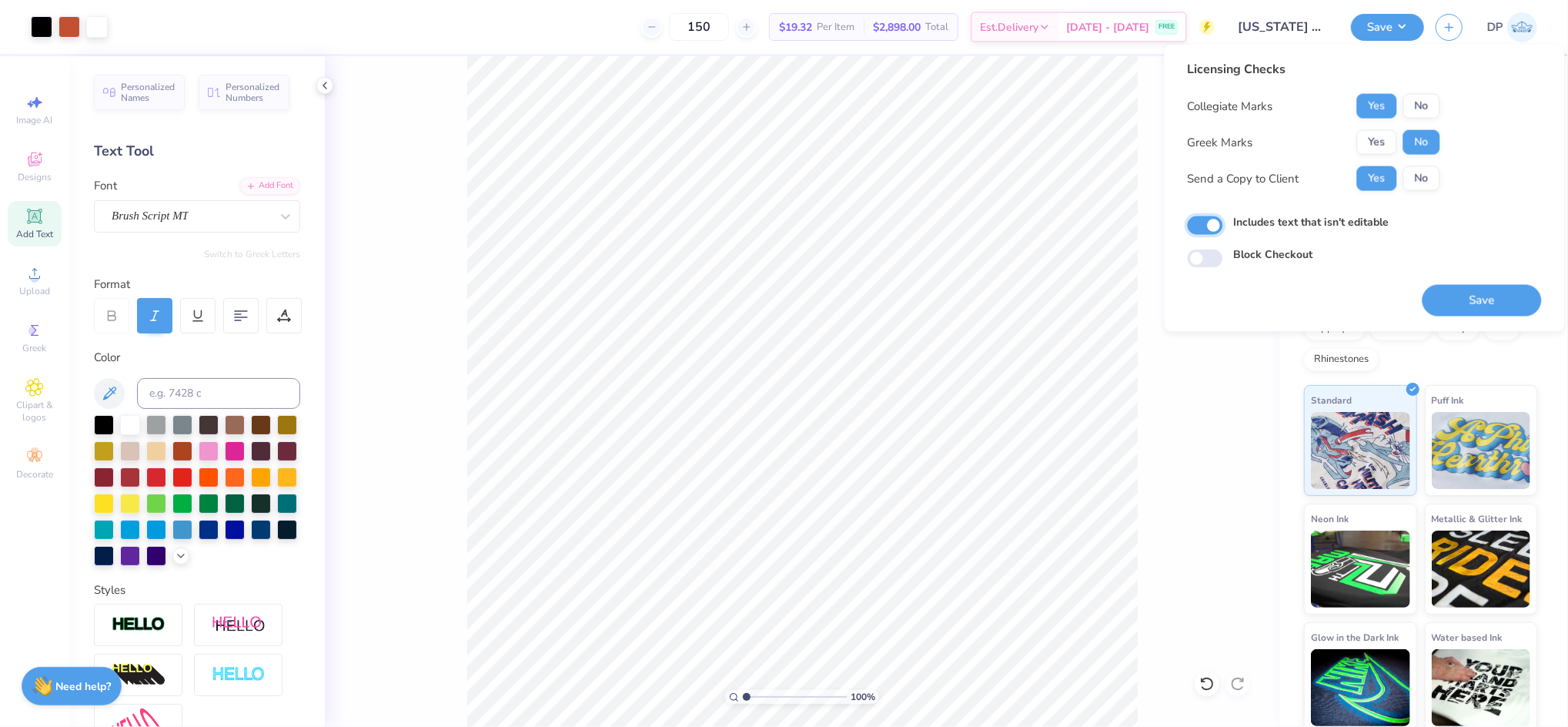
checkbox input "true"
click at [1477, 309] on button "Save" at bounding box center [1482, 301] width 119 height 31
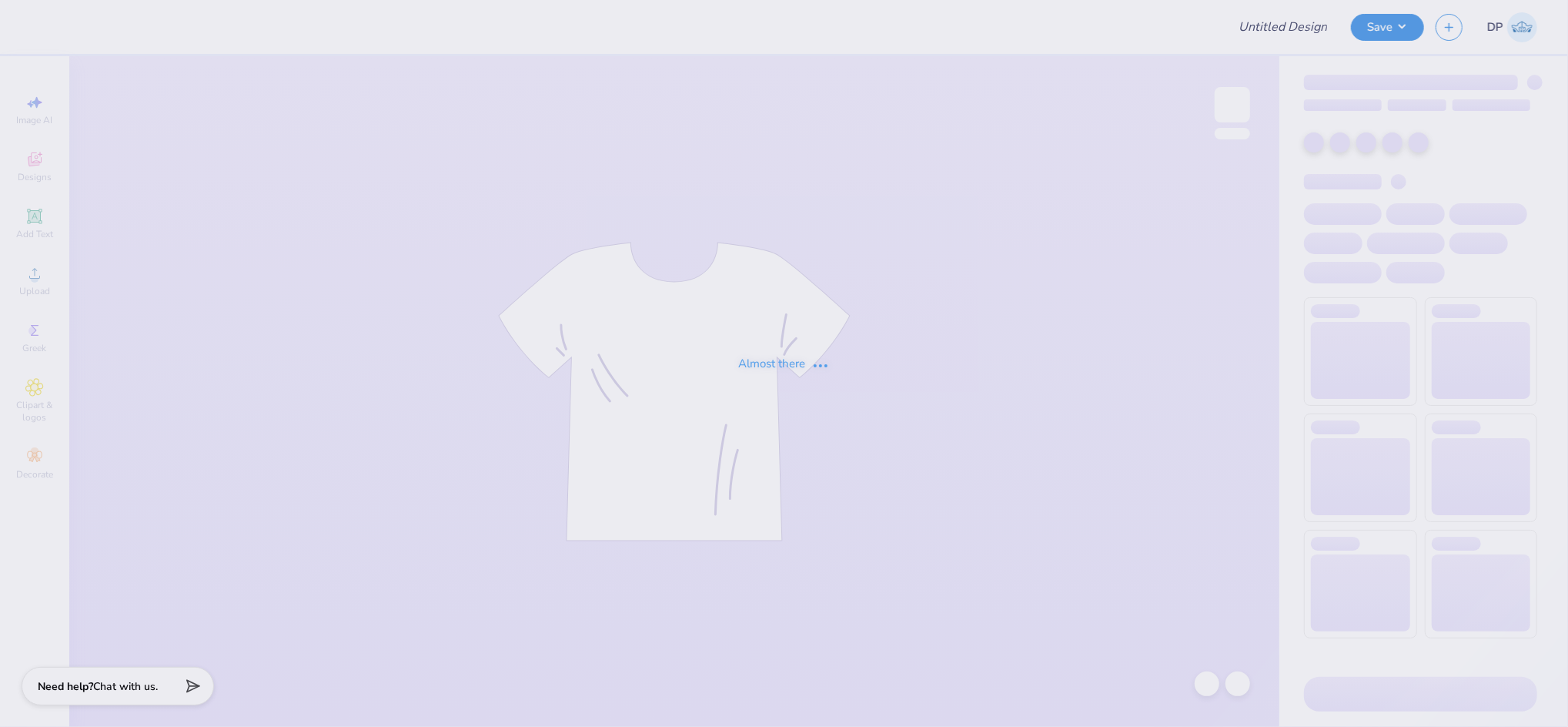
type input "Admin Mocks!"
